Goal: Use online tool/utility: Utilize a website feature to perform a specific function

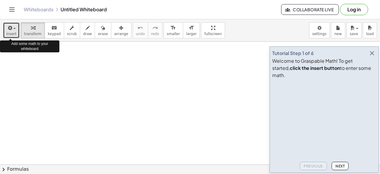
click at [9, 27] on icon "button" at bounding box center [9, 27] width 5 height 7
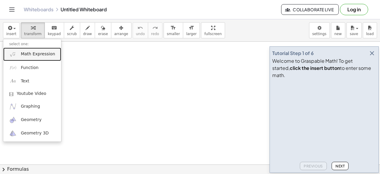
click at [31, 55] on span "Math Expression" at bounding box center [38, 54] width 34 height 6
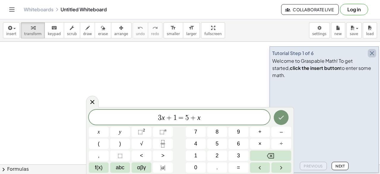
click at [374, 57] on icon "button" at bounding box center [371, 53] width 7 height 7
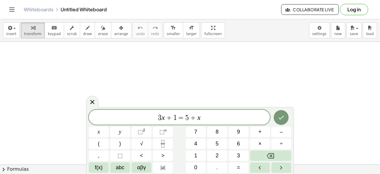
click at [207, 118] on span "3 x + 1 = 5 + x" at bounding box center [179, 117] width 181 height 8
click at [143, 131] on sup "2" at bounding box center [144, 130] width 2 height 4
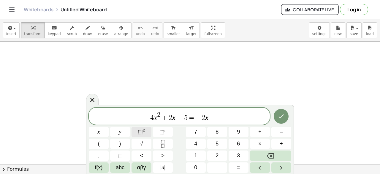
click at [145, 130] on button "⬚ 2" at bounding box center [142, 131] width 20 height 10
click at [279, 118] on icon "Done" at bounding box center [281, 116] width 7 height 7
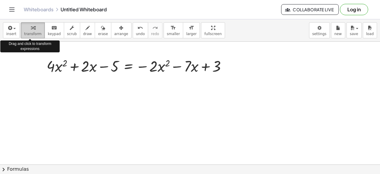
click at [31, 29] on icon "button" at bounding box center [33, 27] width 4 height 7
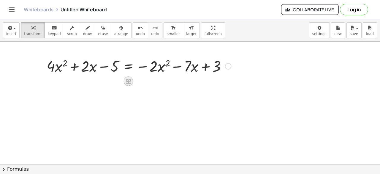
click at [129, 82] on icon at bounding box center [128, 81] width 6 height 6
click at [115, 82] on div "−" at bounding box center [117, 81] width 10 height 10
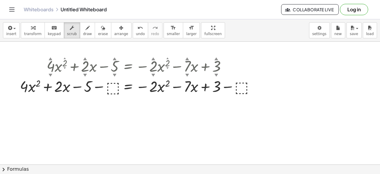
click at [110, 86] on div at bounding box center [139, 86] width 244 height 20
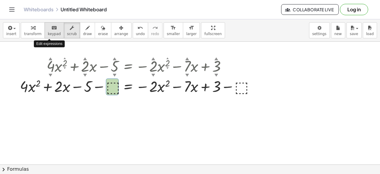
click at [51, 29] on icon "keyboard" at bounding box center [54, 27] width 6 height 7
